Goal: Task Accomplishment & Management: Manage account settings

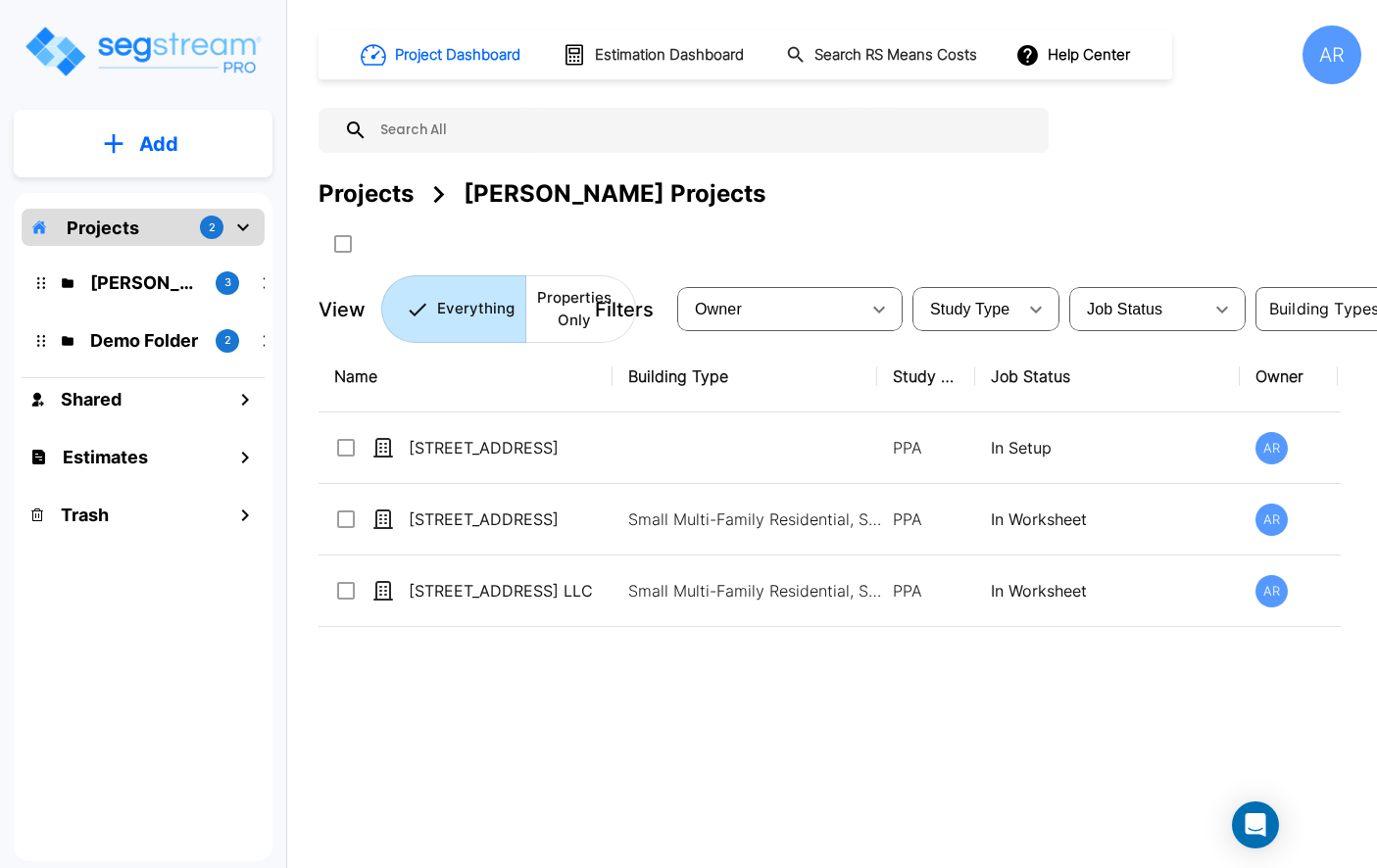
click at [122, 278] on p "[PERSON_NAME] Projects" at bounding box center [145, 282] width 109 height 27
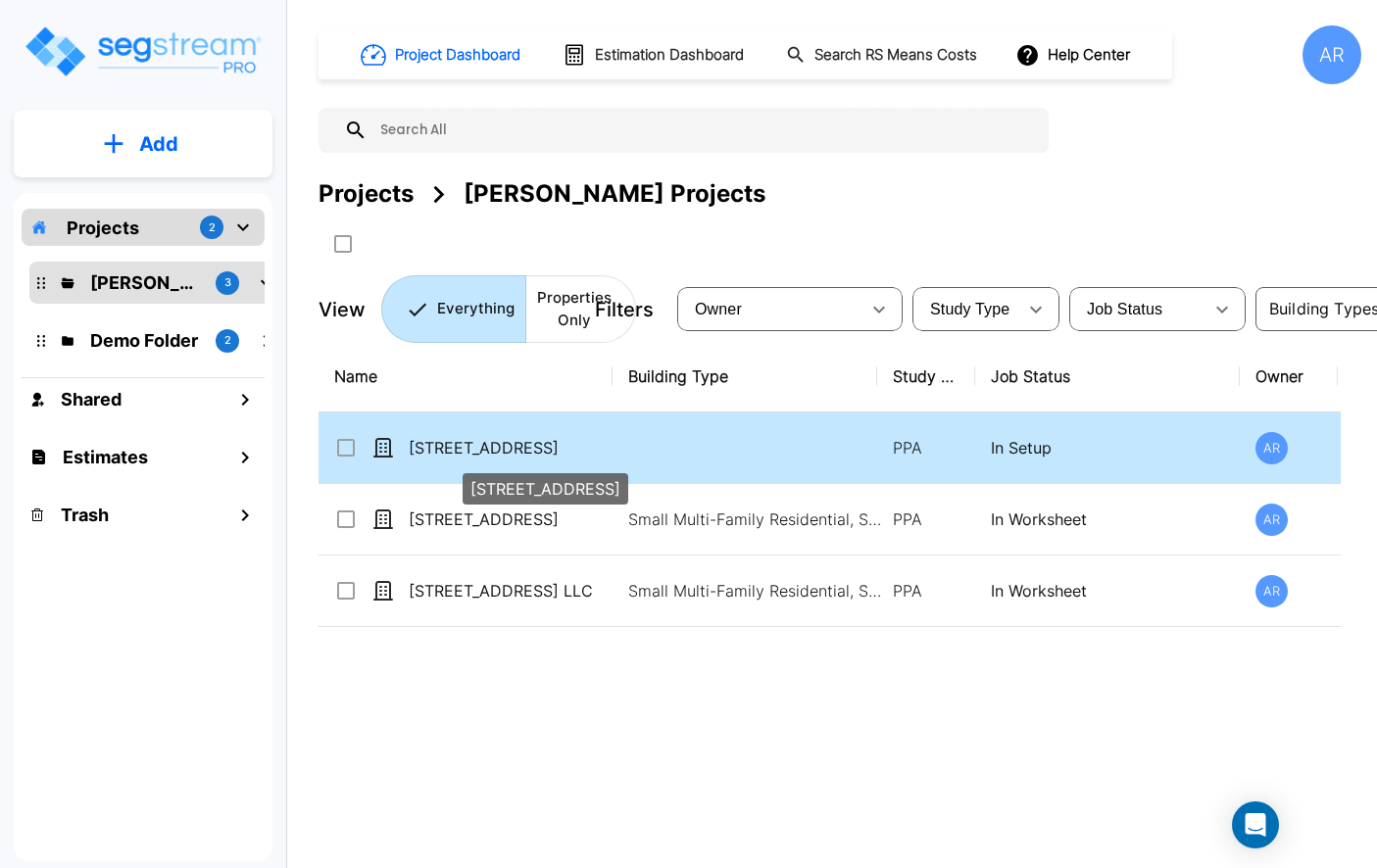
click at [490, 439] on p "[STREET_ADDRESS]" at bounding box center [506, 448] width 196 height 24
checkbox input "true"
click at [490, 439] on p "[STREET_ADDRESS]" at bounding box center [506, 448] width 196 height 24
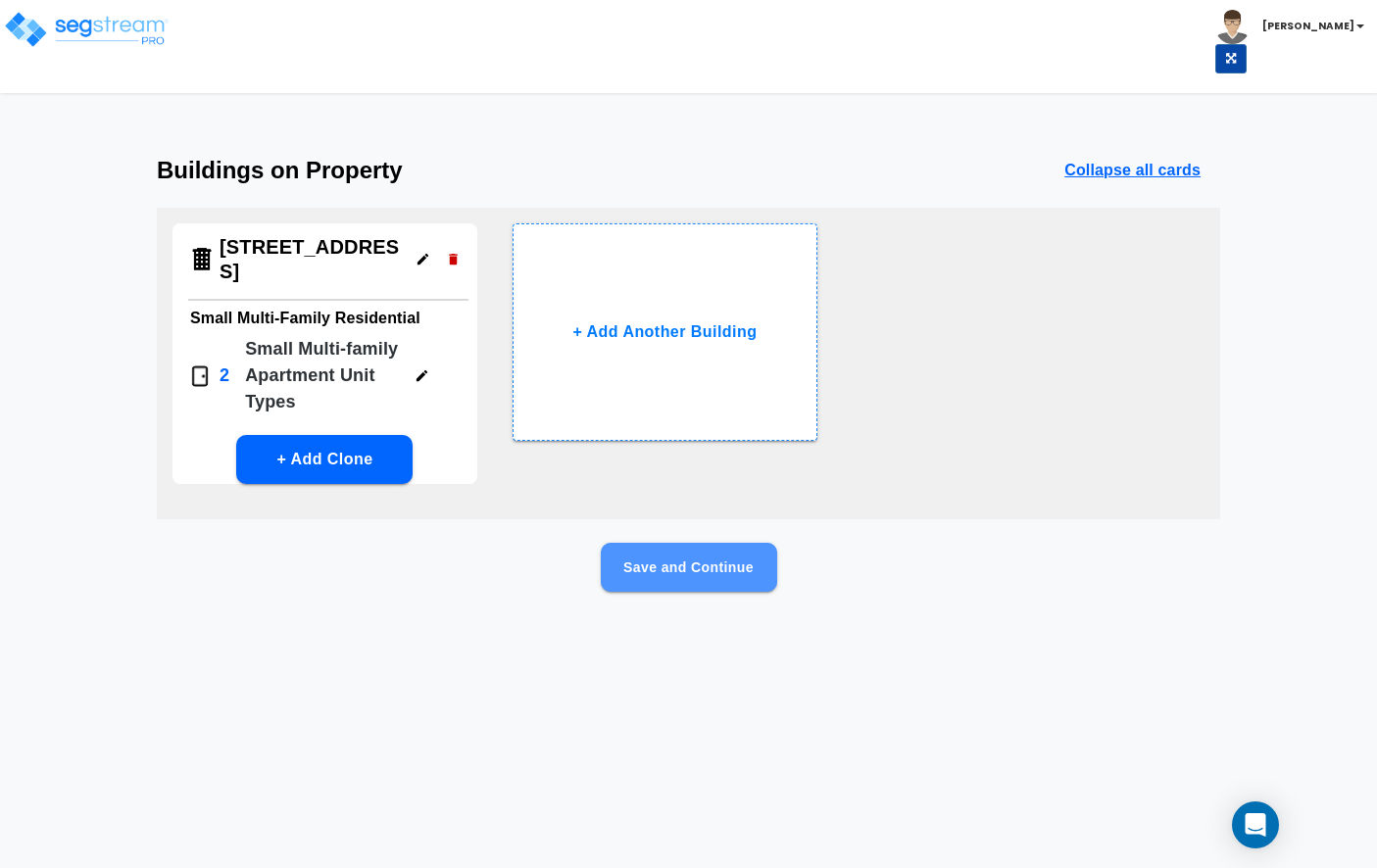
click at [659, 562] on button "Save and Continue" at bounding box center [689, 566] width 177 height 49
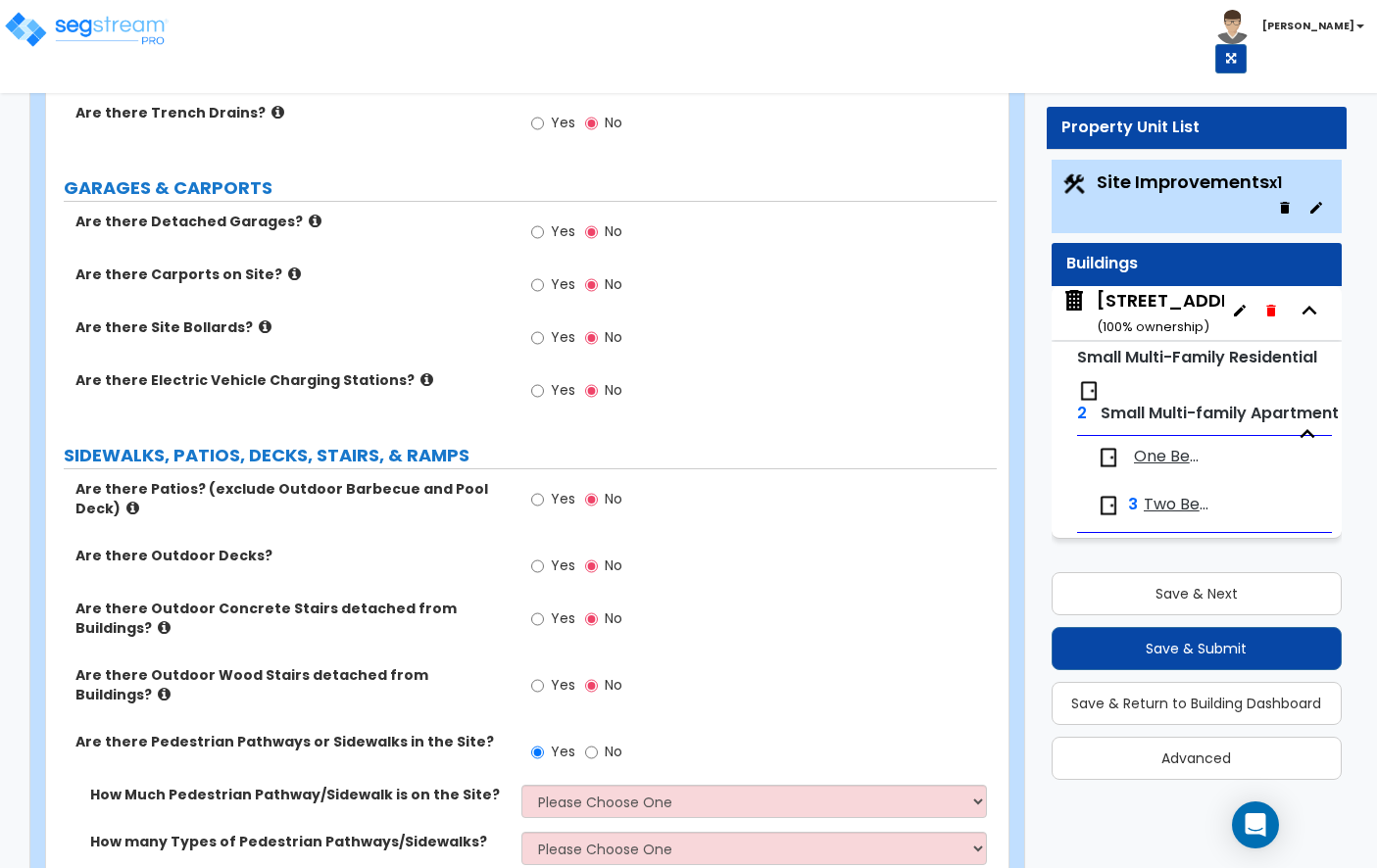
scroll to position [831, 0]
